Goal: Transaction & Acquisition: Purchase product/service

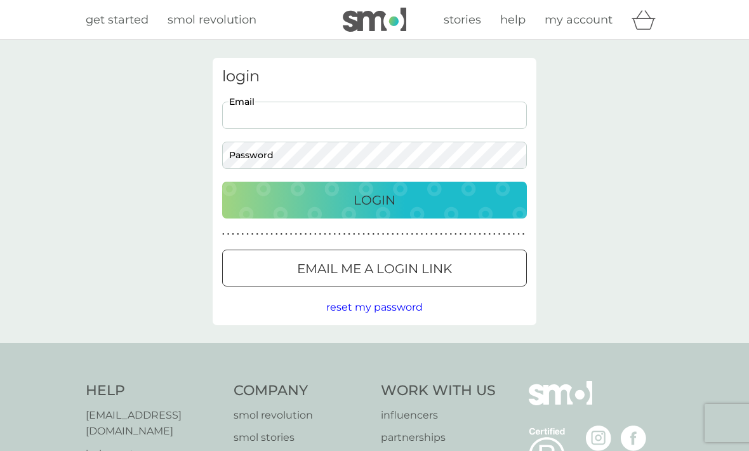
type input "kmphwr@gmail.com"
click at [374, 199] on button "Login" at bounding box center [374, 200] width 305 height 37
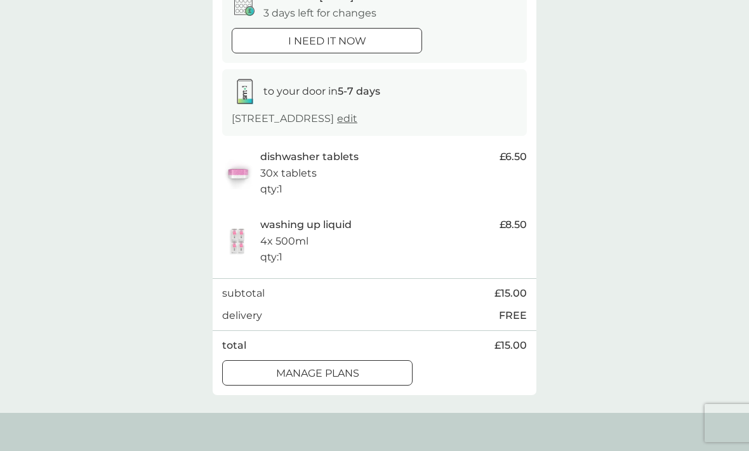
scroll to position [164, 0]
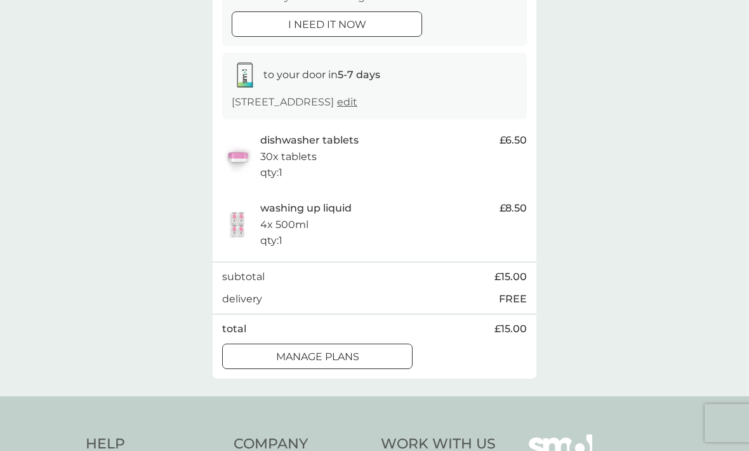
click at [357, 355] on p "manage plans" at bounding box center [317, 356] width 83 height 17
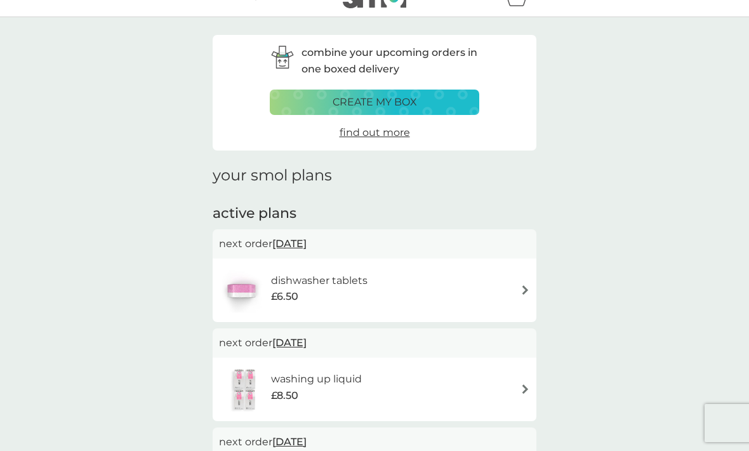
scroll to position [22, 0]
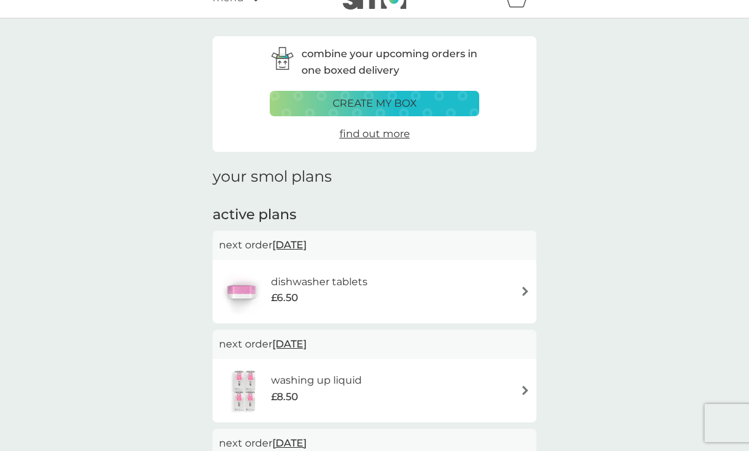
click at [425, 104] on div "create my box" at bounding box center [374, 103] width 193 height 17
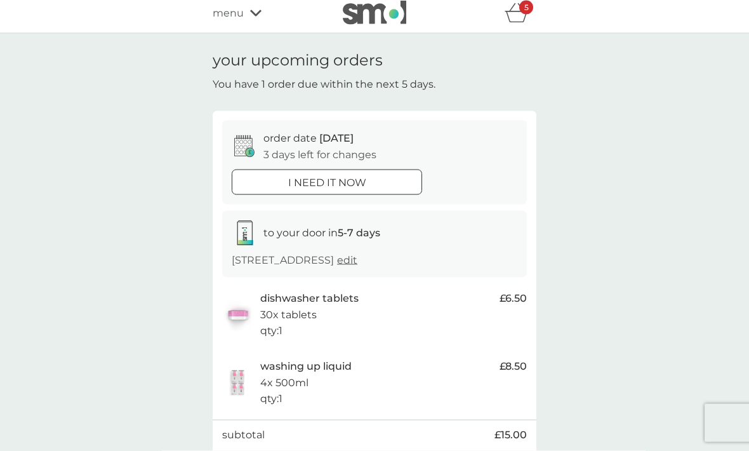
scroll to position [1, 0]
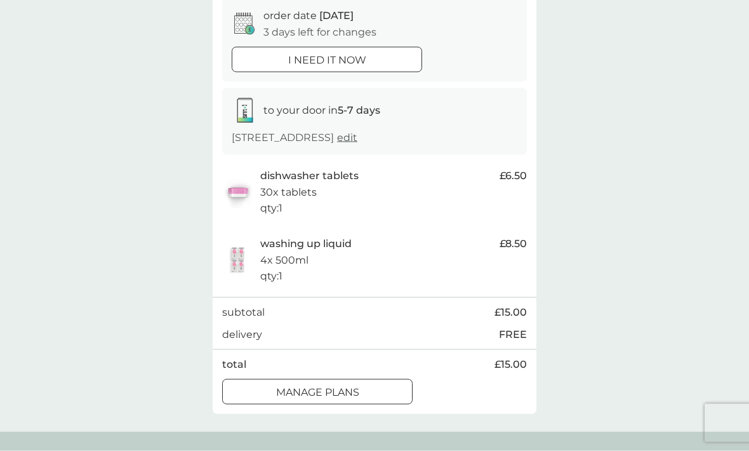
scroll to position [129, 0]
click at [362, 386] on div "manage plans" at bounding box center [317, 391] width 189 height 17
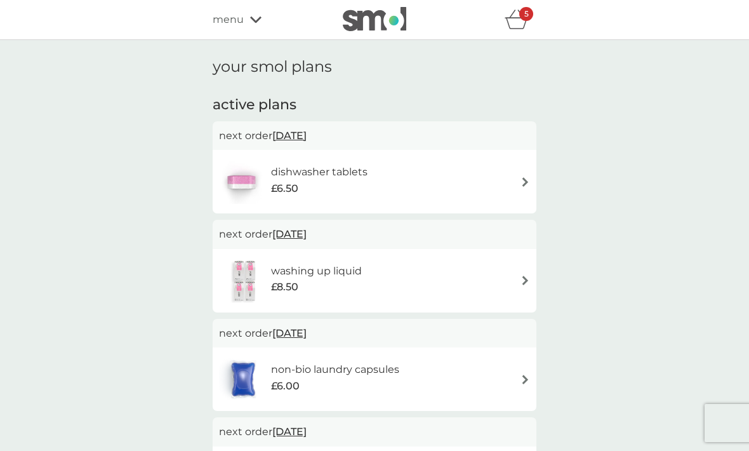
click at [307, 333] on span "[DATE]" at bounding box center [289, 333] width 34 height 25
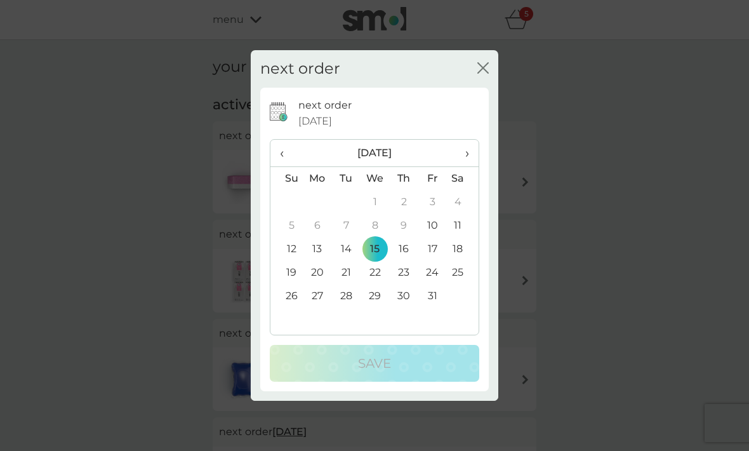
click at [317, 261] on td "13" at bounding box center [317, 248] width 29 height 23
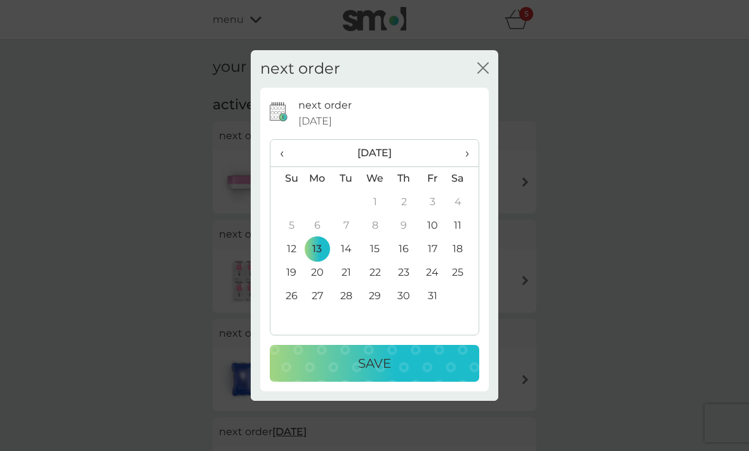
click at [408, 373] on div "Save" at bounding box center [374, 363] width 184 height 20
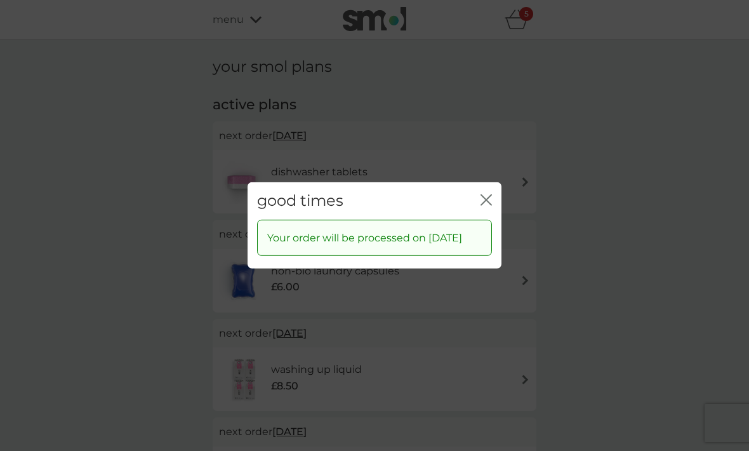
click at [484, 206] on icon "close" at bounding box center [485, 199] width 11 height 11
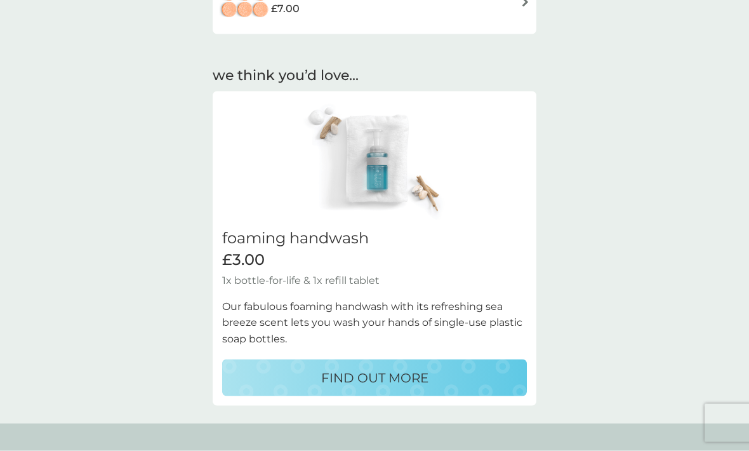
scroll to position [574, 0]
click at [390, 376] on p "FIND OUT MORE" at bounding box center [374, 378] width 107 height 20
select select "119"
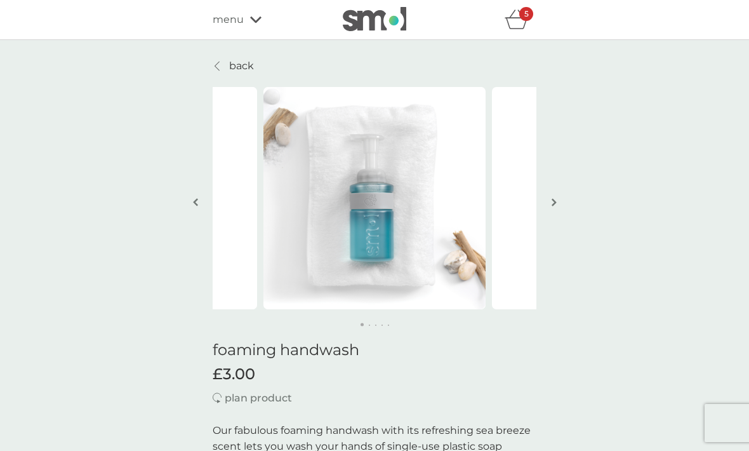
click at [234, 65] on p "back" at bounding box center [241, 66] width 25 height 17
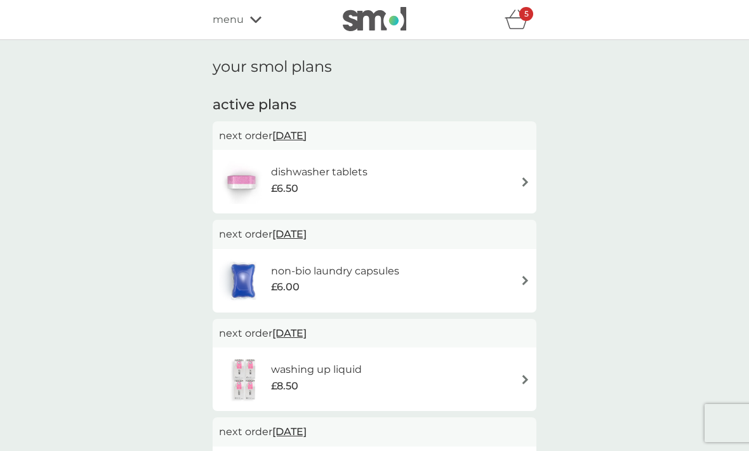
click at [252, 13] on div "menu" at bounding box center [267, 19] width 108 height 17
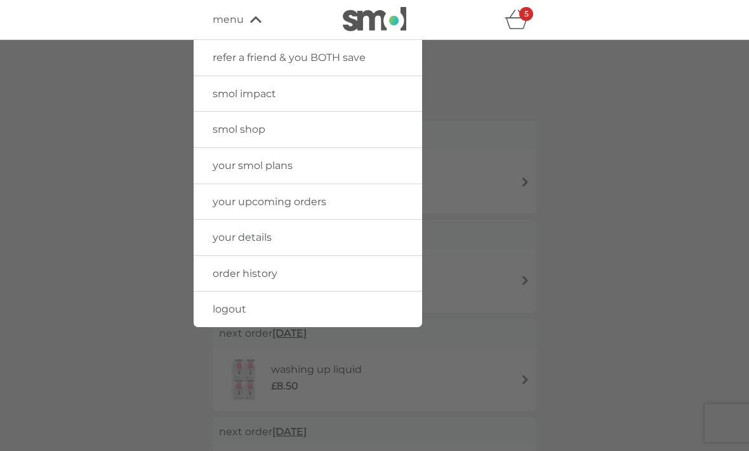
click at [257, 126] on span "smol shop" at bounding box center [239, 129] width 53 height 12
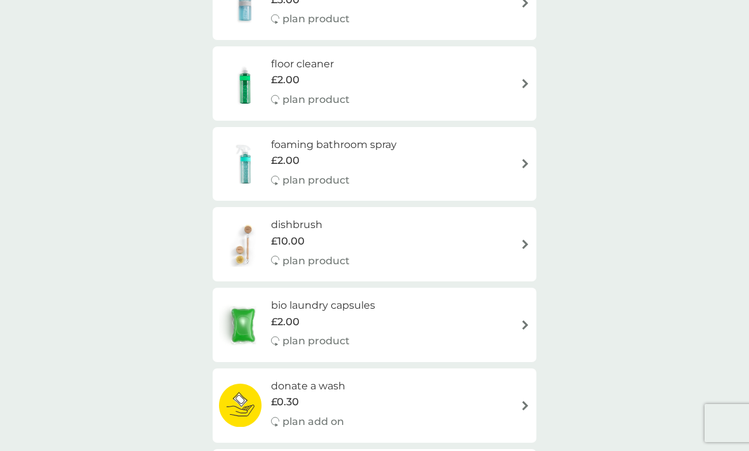
scroll to position [246, 0]
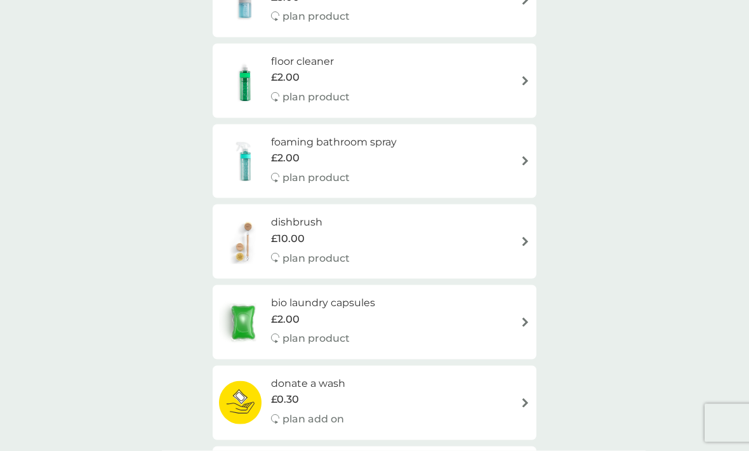
click at [517, 151] on div "foaming bathroom spray £2.00 plan product" at bounding box center [374, 161] width 311 height 55
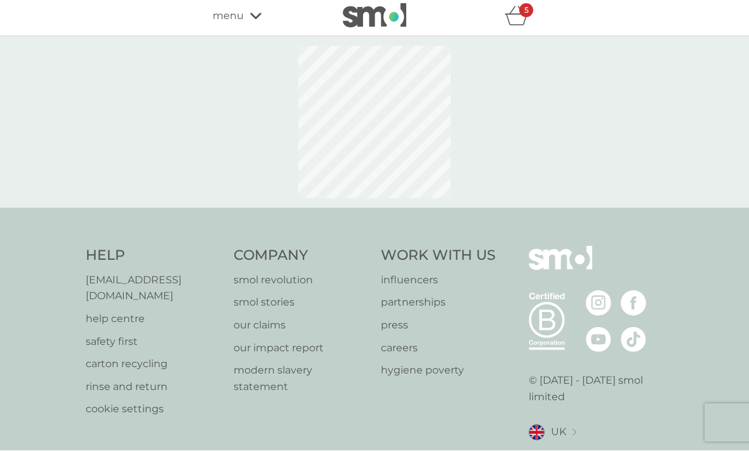
select select "182"
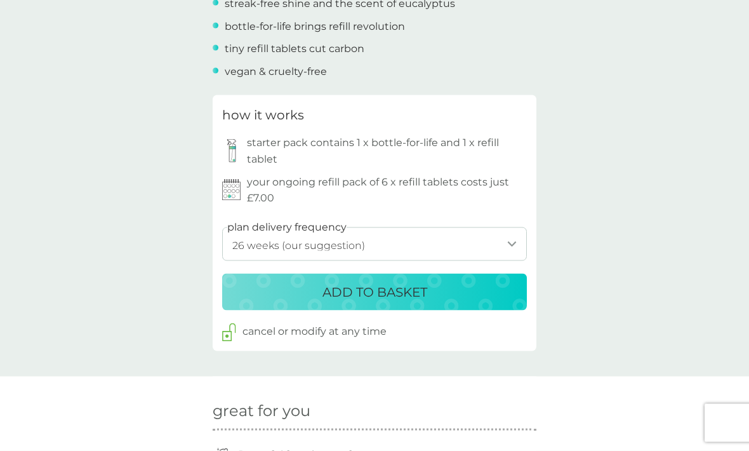
scroll to position [599, 0]
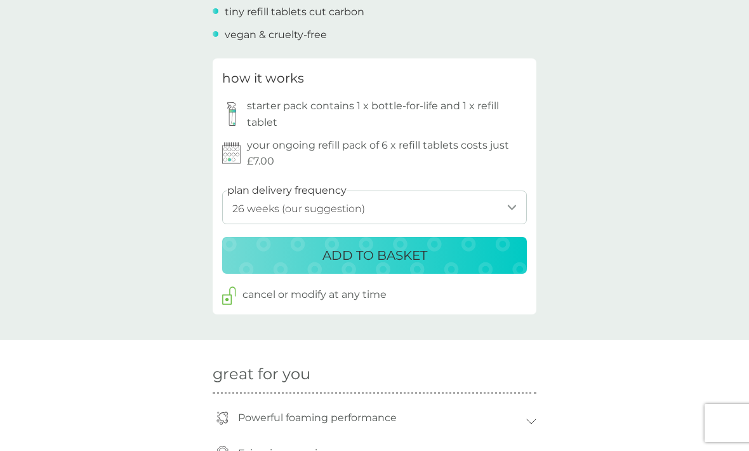
click at [444, 248] on div "ADD TO BASKET" at bounding box center [374, 255] width 279 height 20
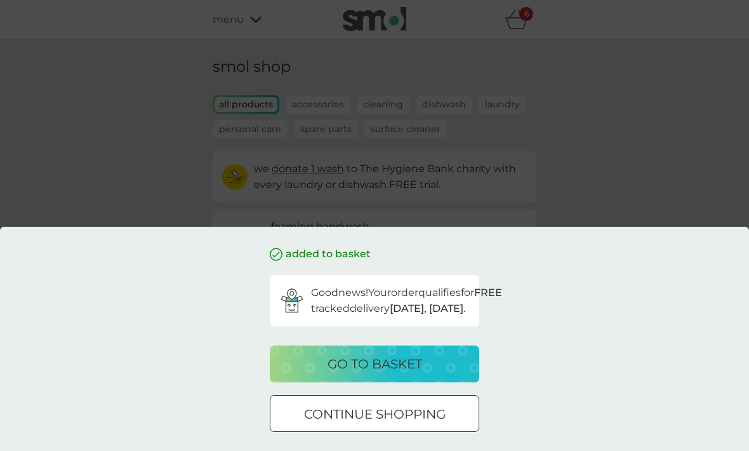
click at [413, 374] on p "go to basket" at bounding box center [375, 364] width 95 height 20
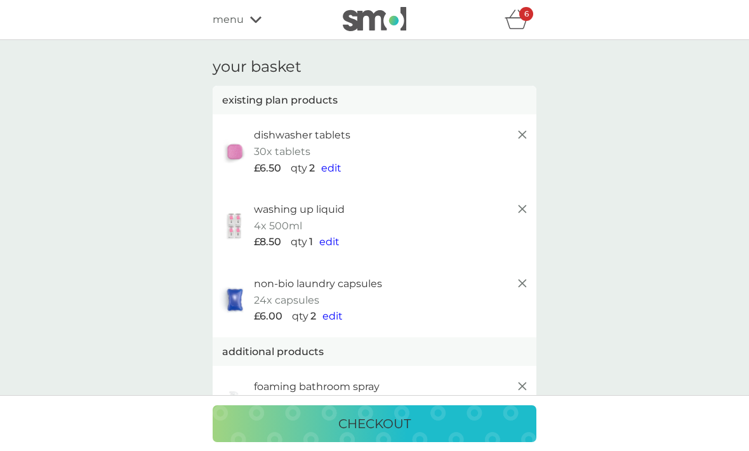
click at [246, 20] on div "menu" at bounding box center [267, 19] width 108 height 17
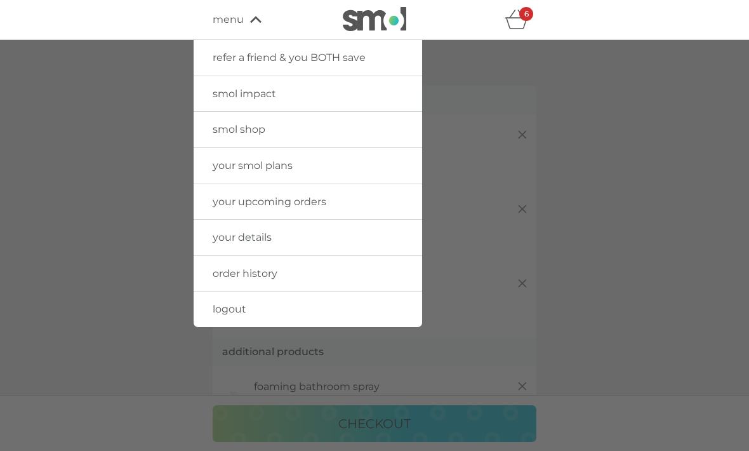
click at [278, 168] on span "your smol plans" at bounding box center [253, 165] width 80 height 12
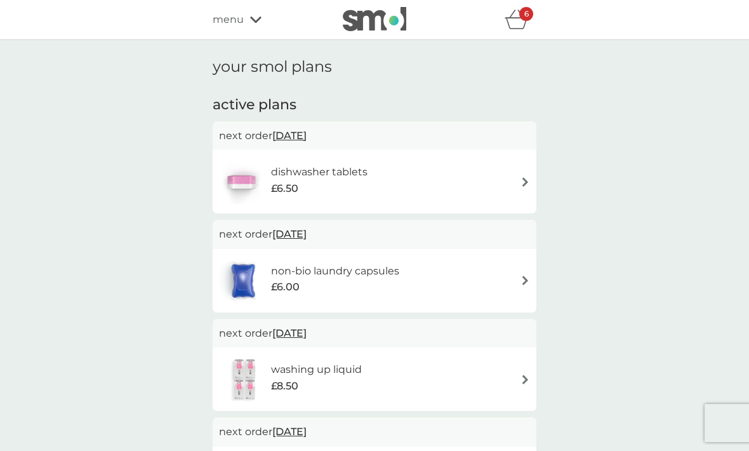
click at [515, 17] on icon "basket" at bounding box center [517, 20] width 24 height 20
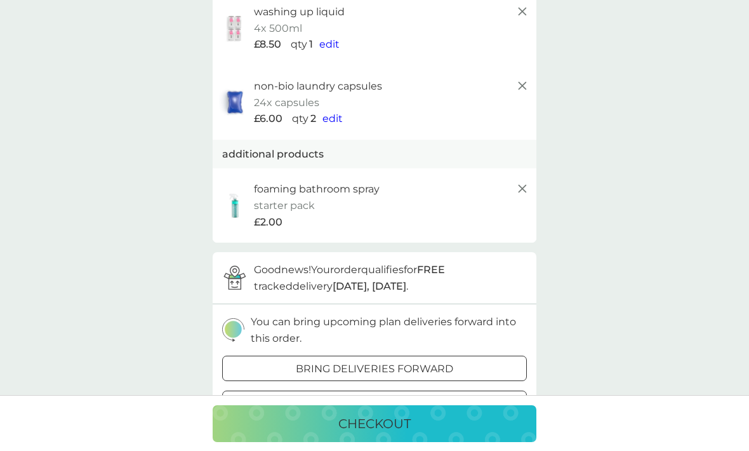
scroll to position [199, 0]
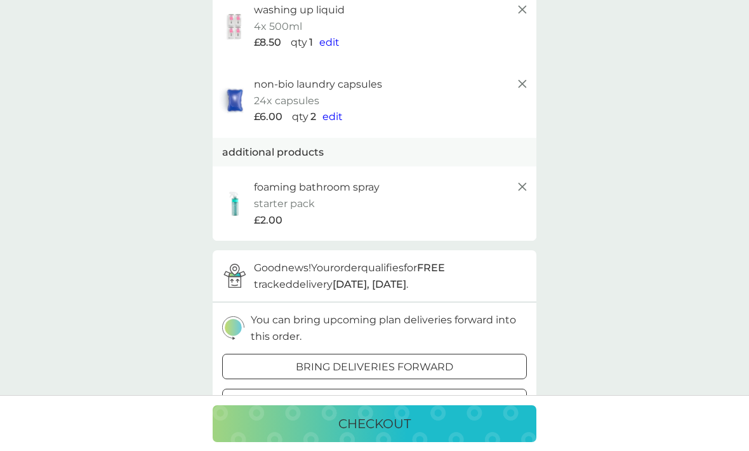
click at [307, 188] on p "foaming bathroom spray" at bounding box center [317, 187] width 126 height 17
click at [334, 183] on p "foaming bathroom spray" at bounding box center [317, 187] width 126 height 17
click at [442, 359] on p "bring deliveries forward" at bounding box center [374, 367] width 157 height 17
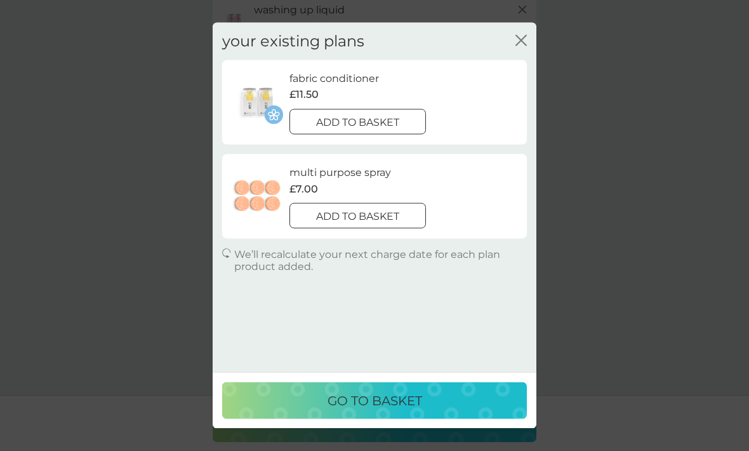
click at [521, 37] on icon "close" at bounding box center [520, 40] width 11 height 11
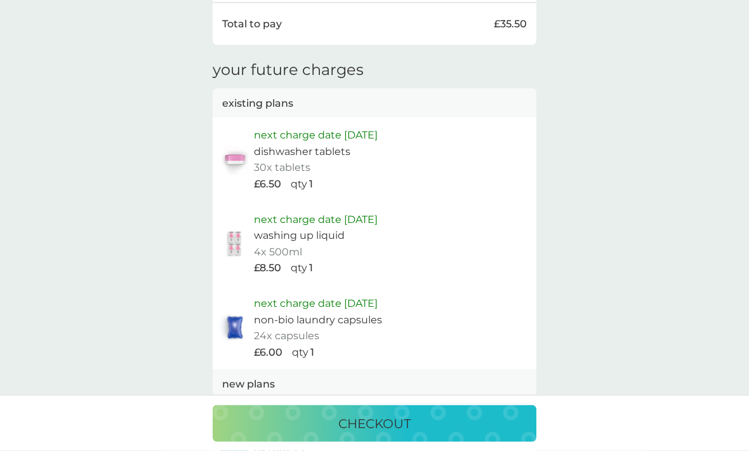
scroll to position [734, 0]
click at [396, 434] on p "checkout" at bounding box center [374, 423] width 72 height 20
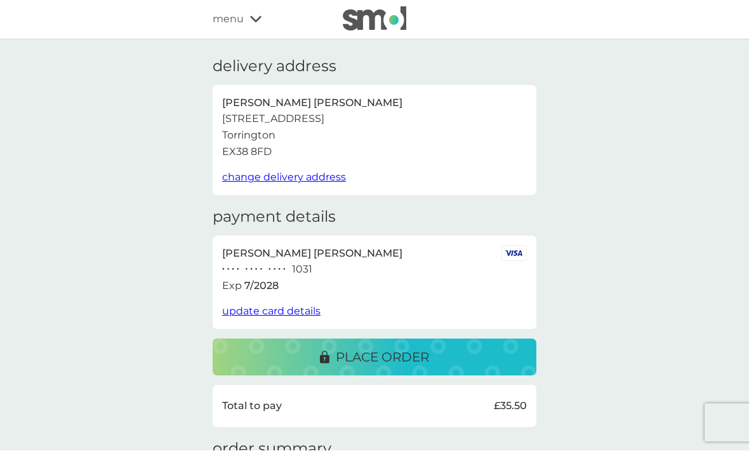
scroll to position [1, 0]
click at [453, 351] on div "place order" at bounding box center [374, 357] width 298 height 20
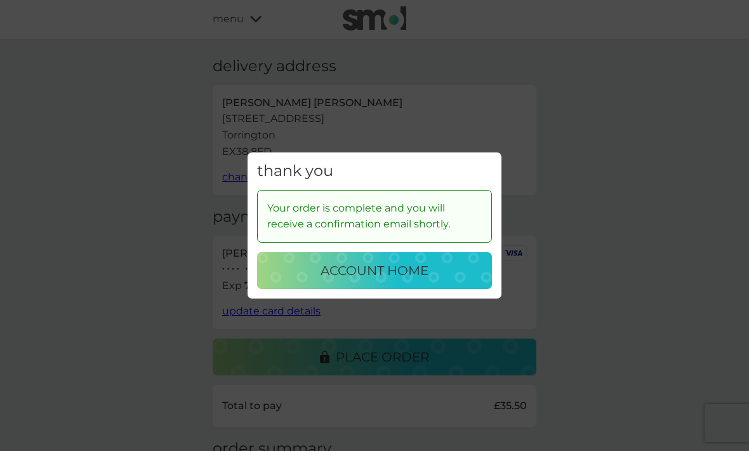
click at [590, 102] on div "thank you Your order is complete and you will receive a confirmation email shor…" at bounding box center [374, 225] width 749 height 451
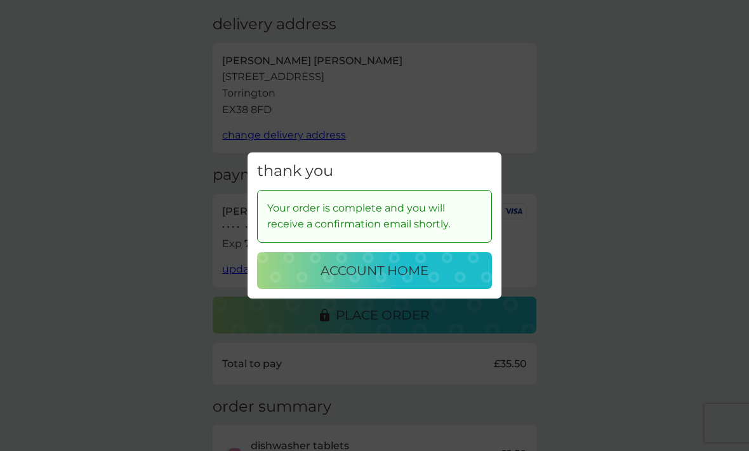
scroll to position [42, 0]
